Goal: Find specific page/section: Find specific page/section

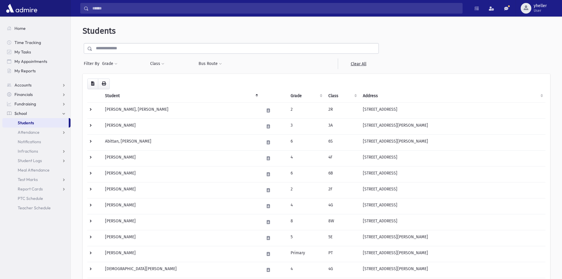
click at [25, 122] on span "Students" at bounding box center [26, 122] width 16 height 5
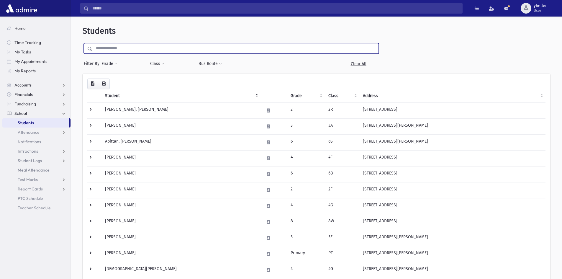
click at [120, 47] on input "text" at bounding box center [235, 48] width 286 height 11
type input "*****"
click at [83, 43] on input "submit" at bounding box center [91, 47] width 17 height 8
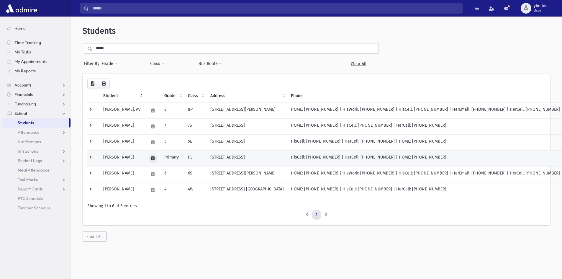
click at [151, 159] on icon at bounding box center [152, 158] width 3 height 4
click at [158, 160] on button "button" at bounding box center [158, 158] width 10 height 9
